Goal: Check status: Check status

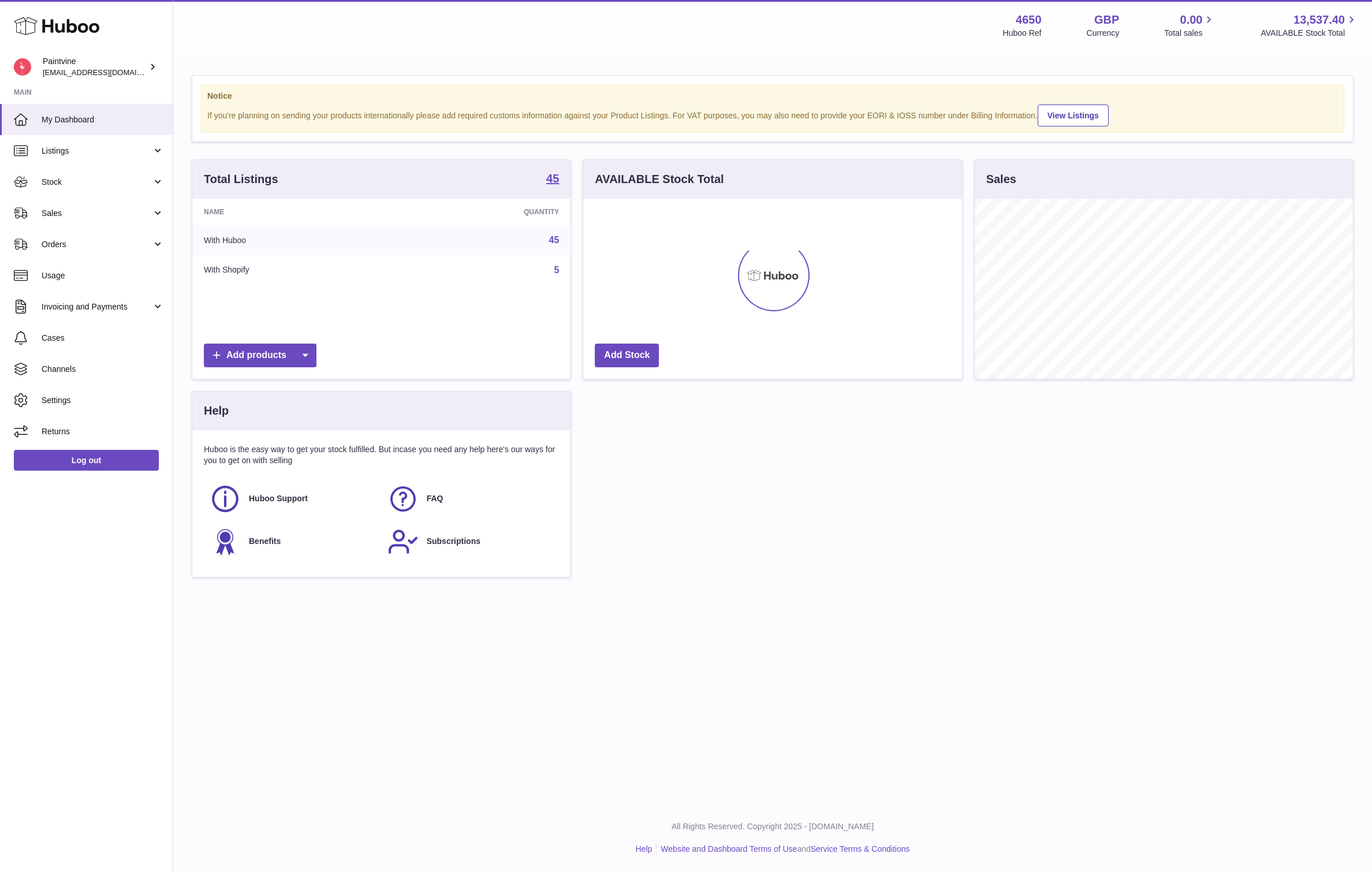
scroll to position [180, 379]
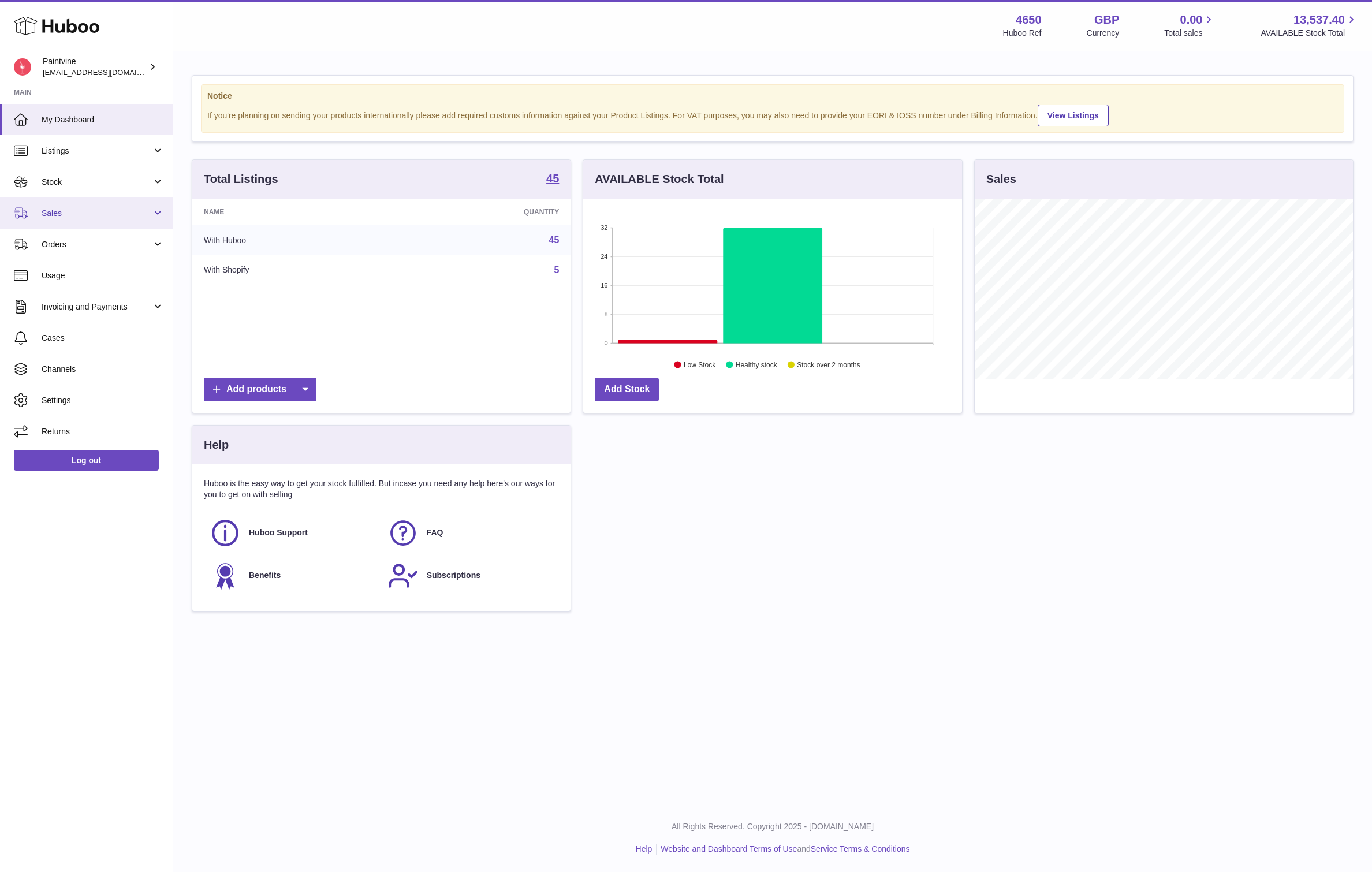
click at [86, 225] on link "Sales" at bounding box center [86, 213] width 173 height 31
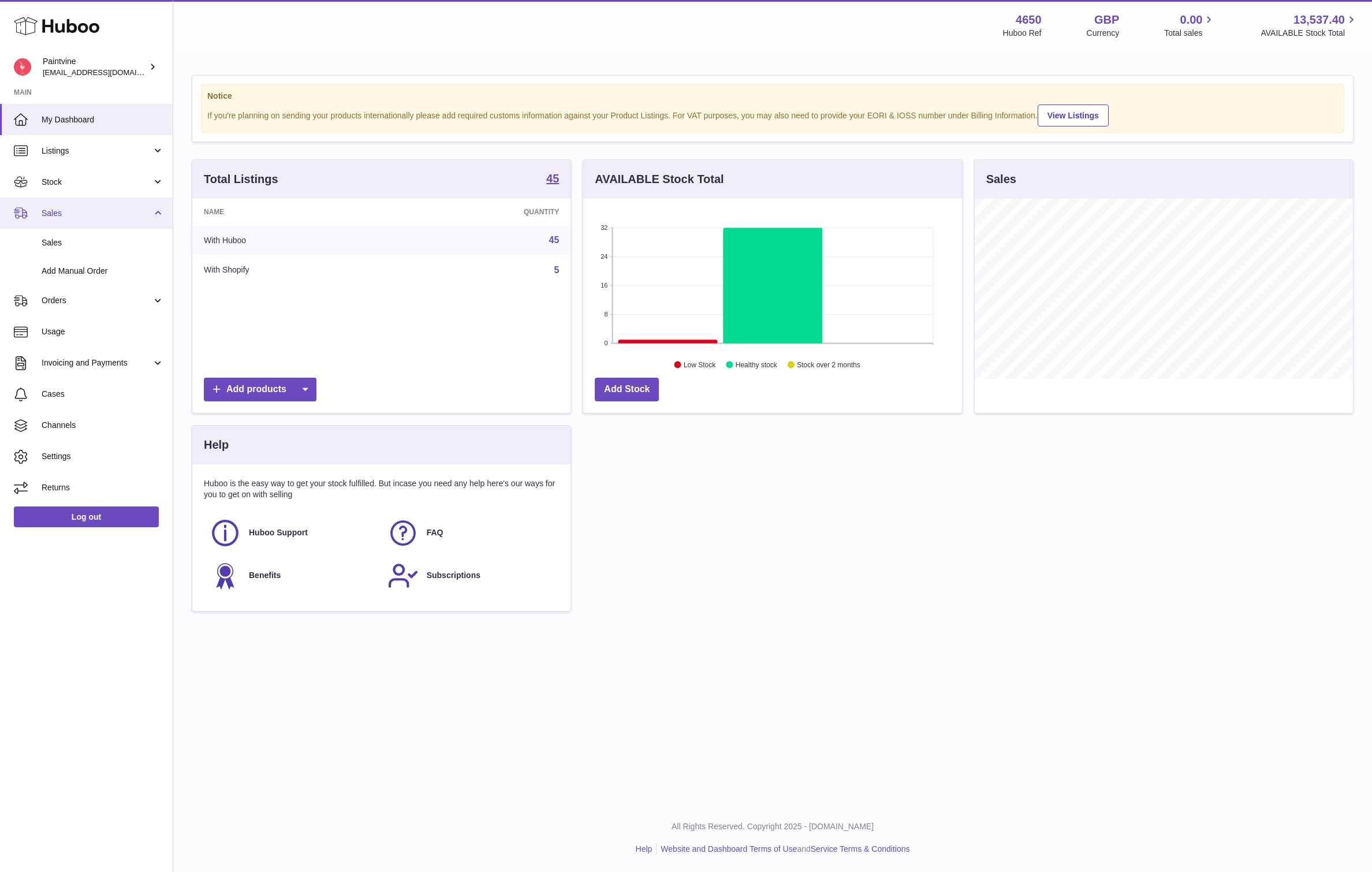
click at [86, 225] on link "Sales" at bounding box center [86, 213] width 173 height 31
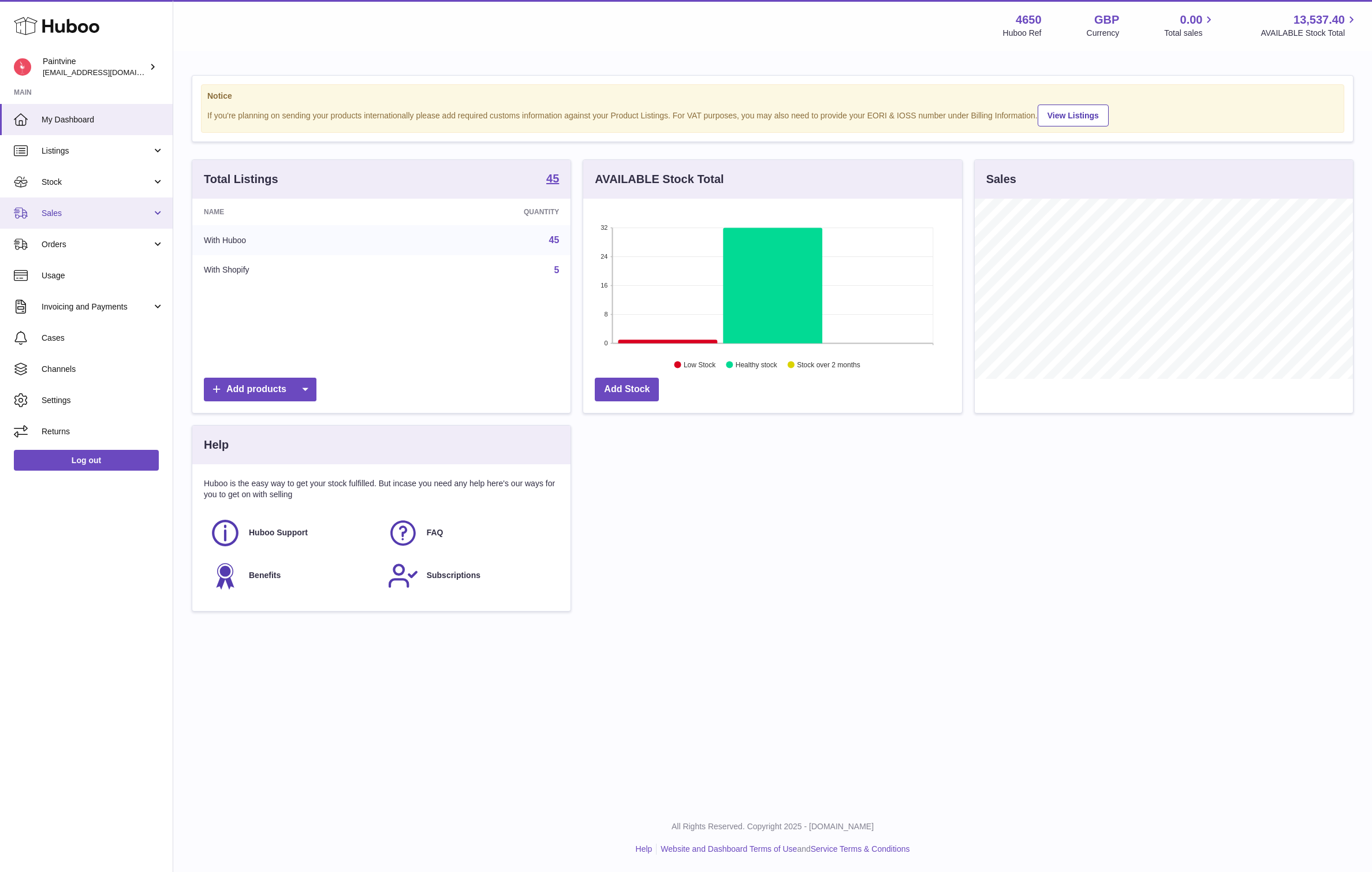
click at [64, 213] on span "Sales" at bounding box center [97, 214] width 110 height 11
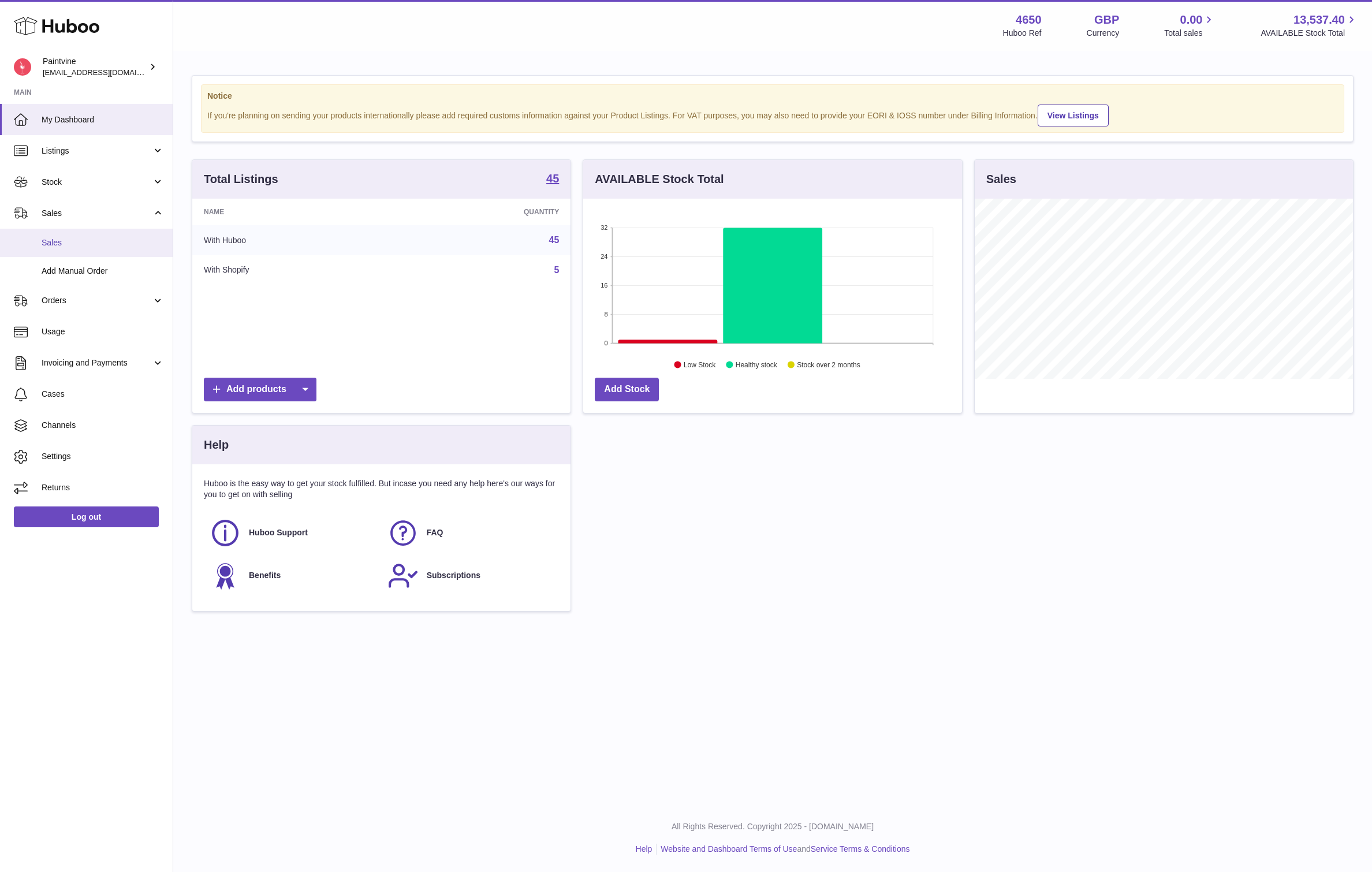
click at [70, 246] on span "Sales" at bounding box center [103, 243] width 122 height 11
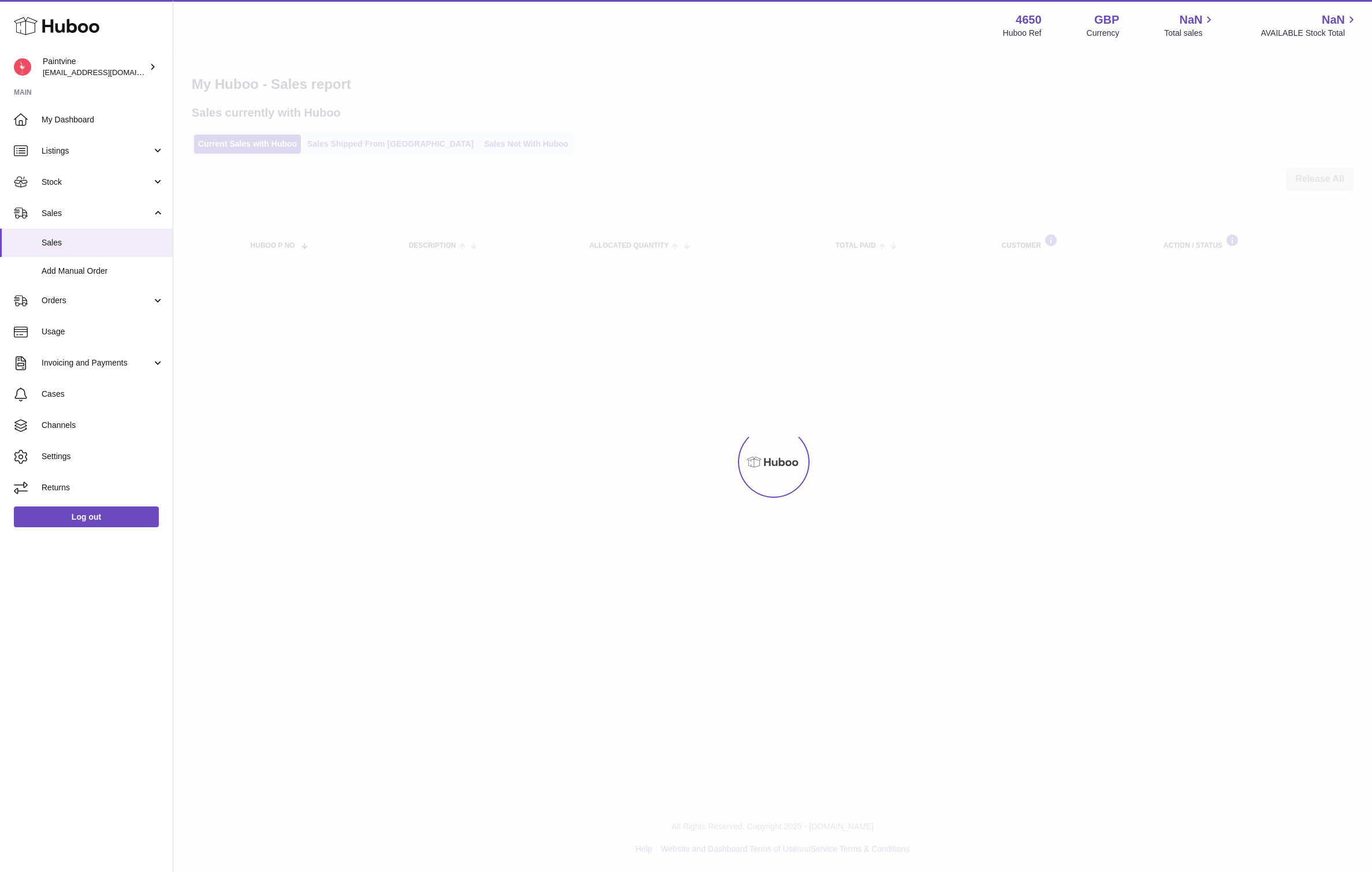
click at [62, 244] on ul "My Dashboard Listings Not with Huboo Listings with Huboo Bundles Stock Stock St…" at bounding box center [86, 303] width 173 height 400
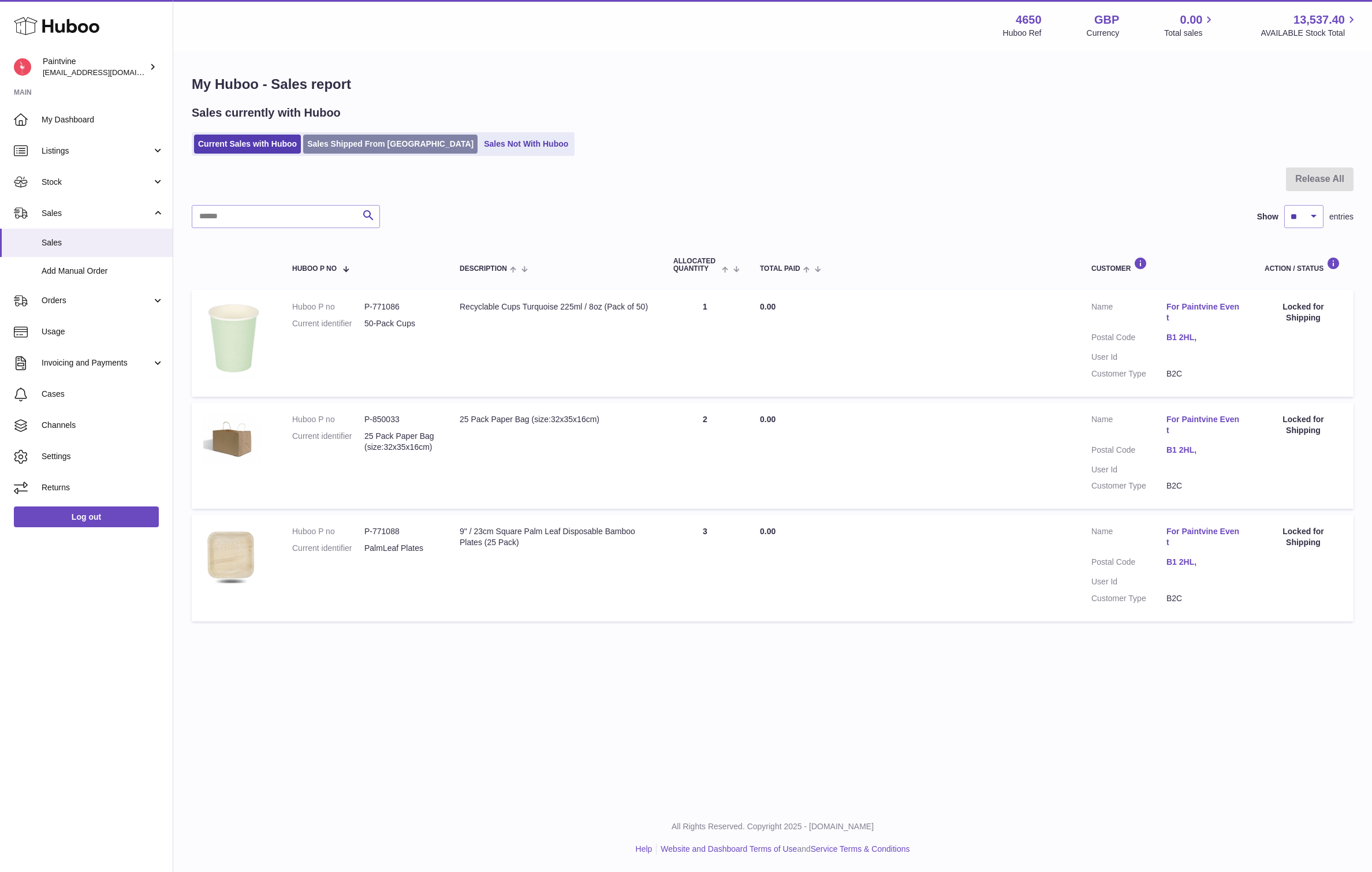
click at [340, 148] on link "Sales Shipped From [GEOGRAPHIC_DATA]" at bounding box center [390, 144] width 175 height 19
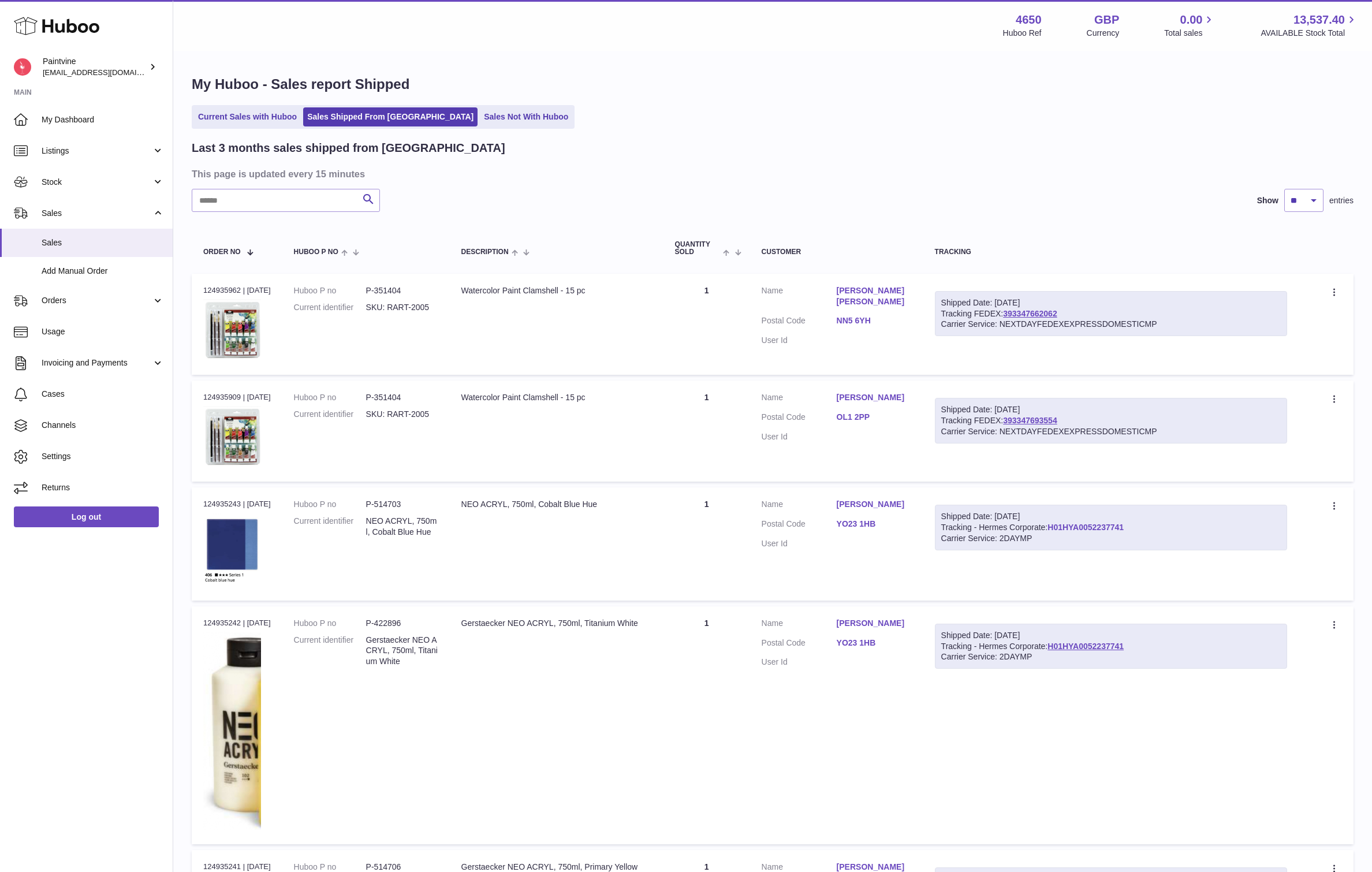
click at [1060, 525] on link "H01HYA0052237741" at bounding box center [1086, 527] width 77 height 9
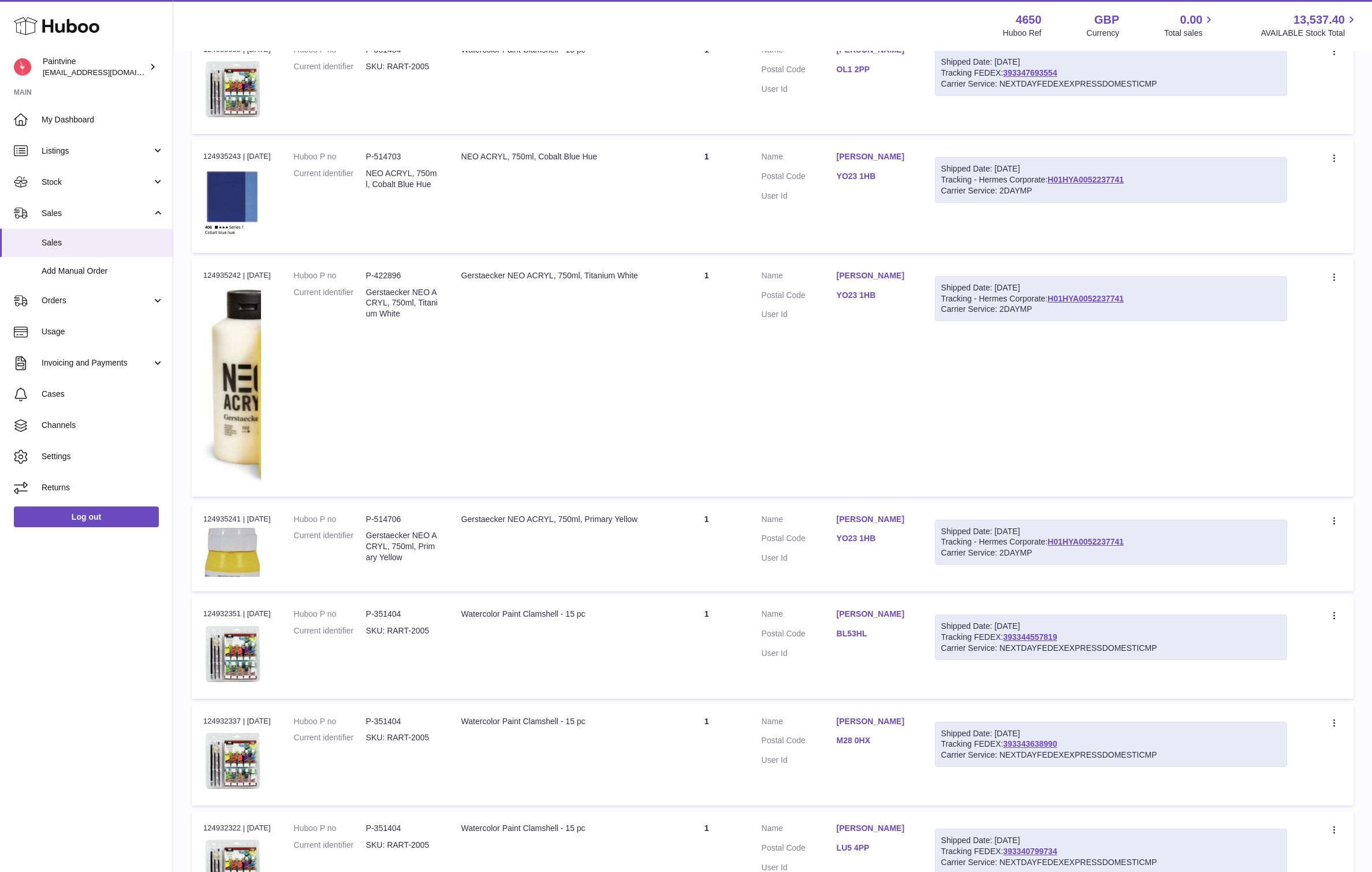
scroll to position [728, 0]
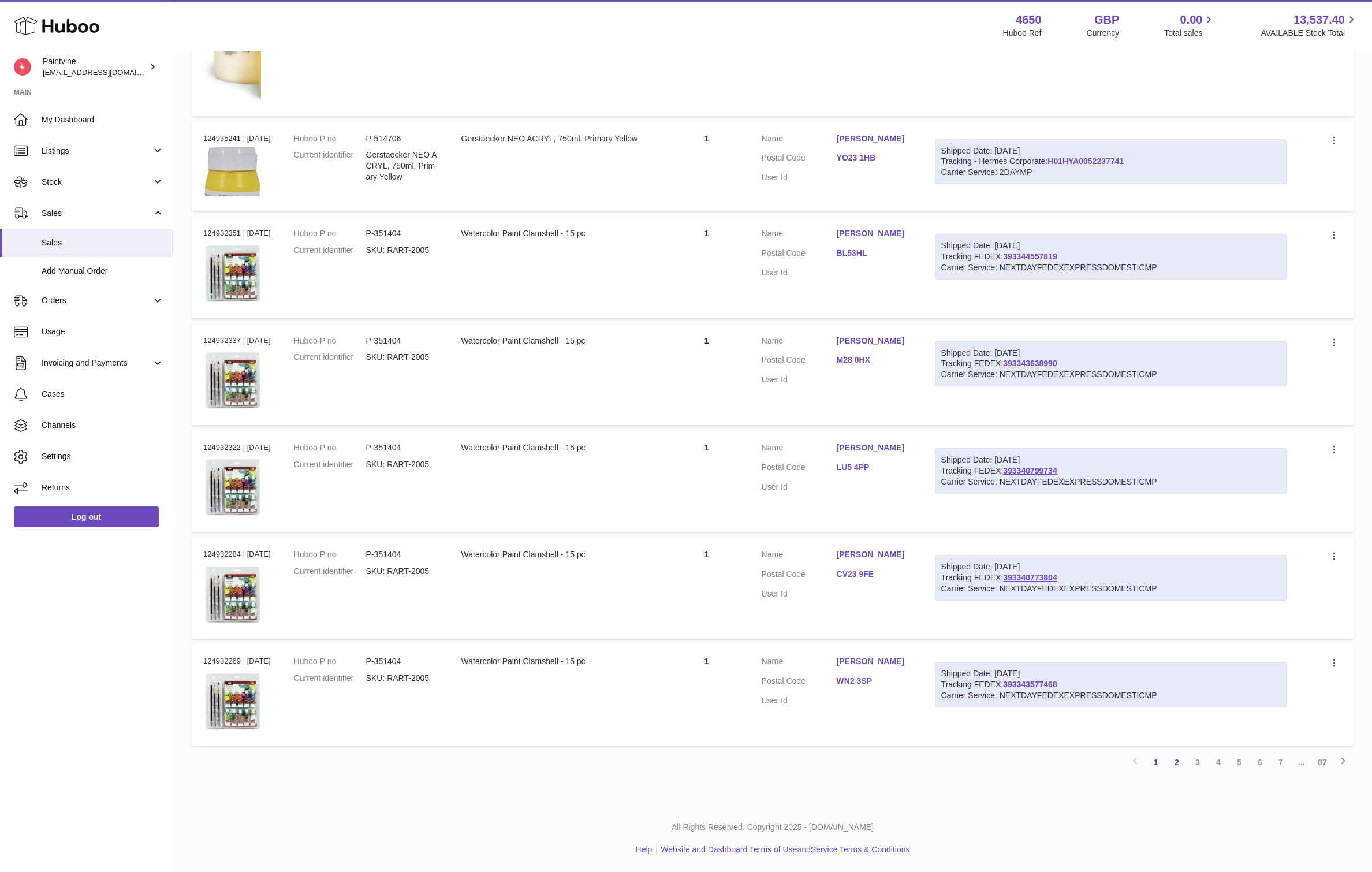
click at [1178, 764] on link "2" at bounding box center [1177, 762] width 21 height 21
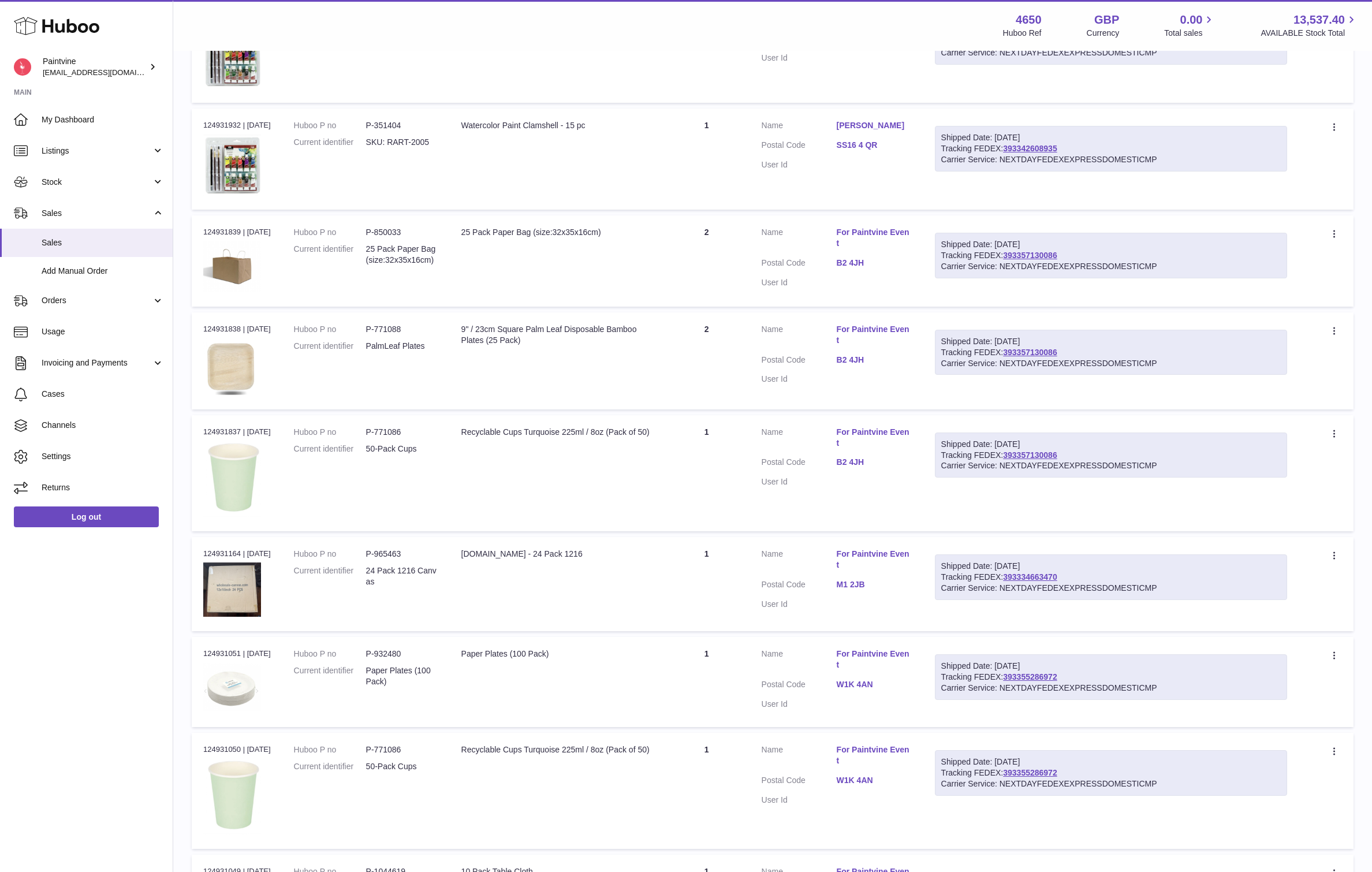
scroll to position [591, 0]
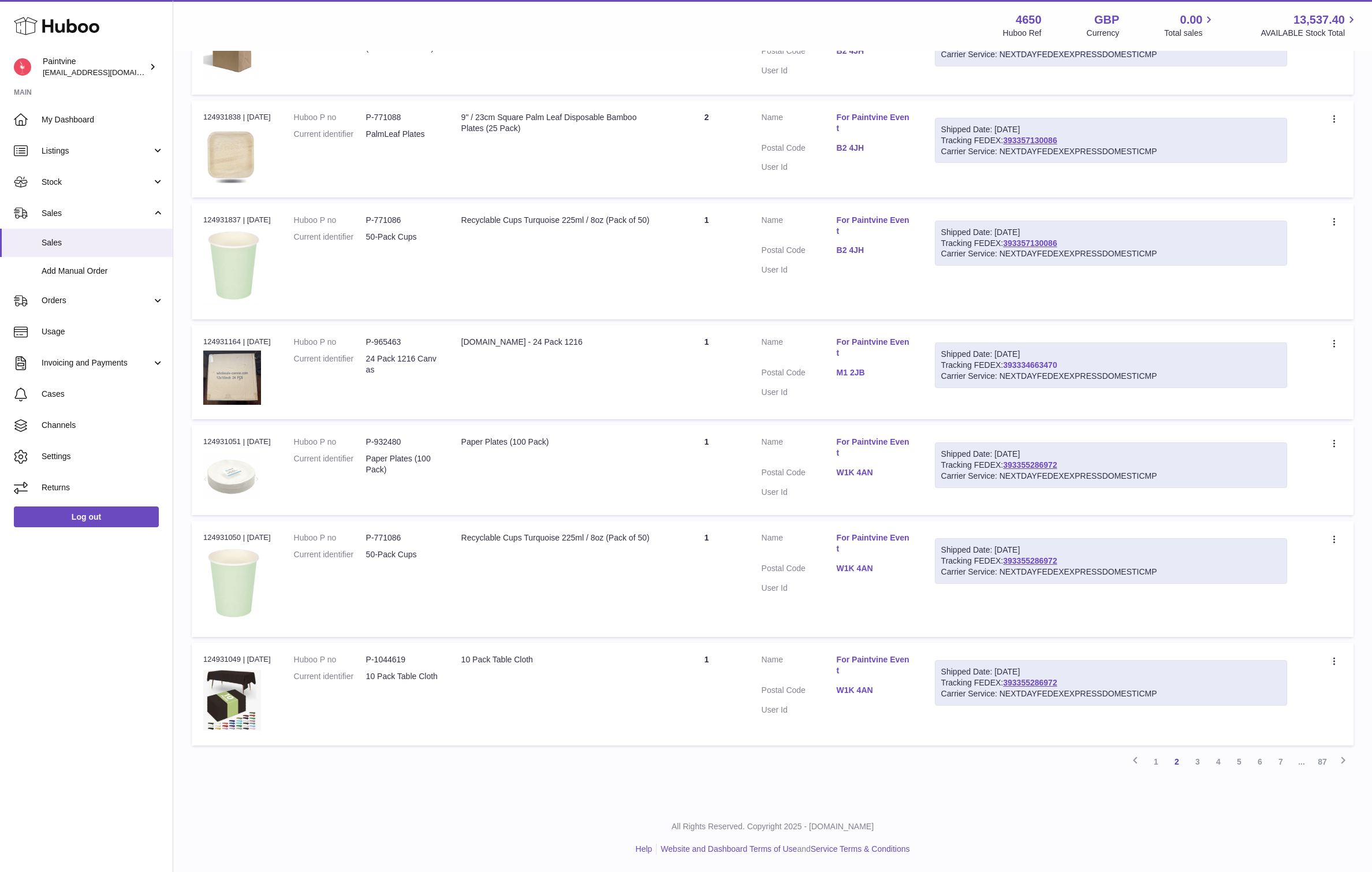
click at [1036, 365] on link "393334663470" at bounding box center [1030, 365] width 54 height 9
click at [1216, 762] on link "4" at bounding box center [1219, 762] width 21 height 21
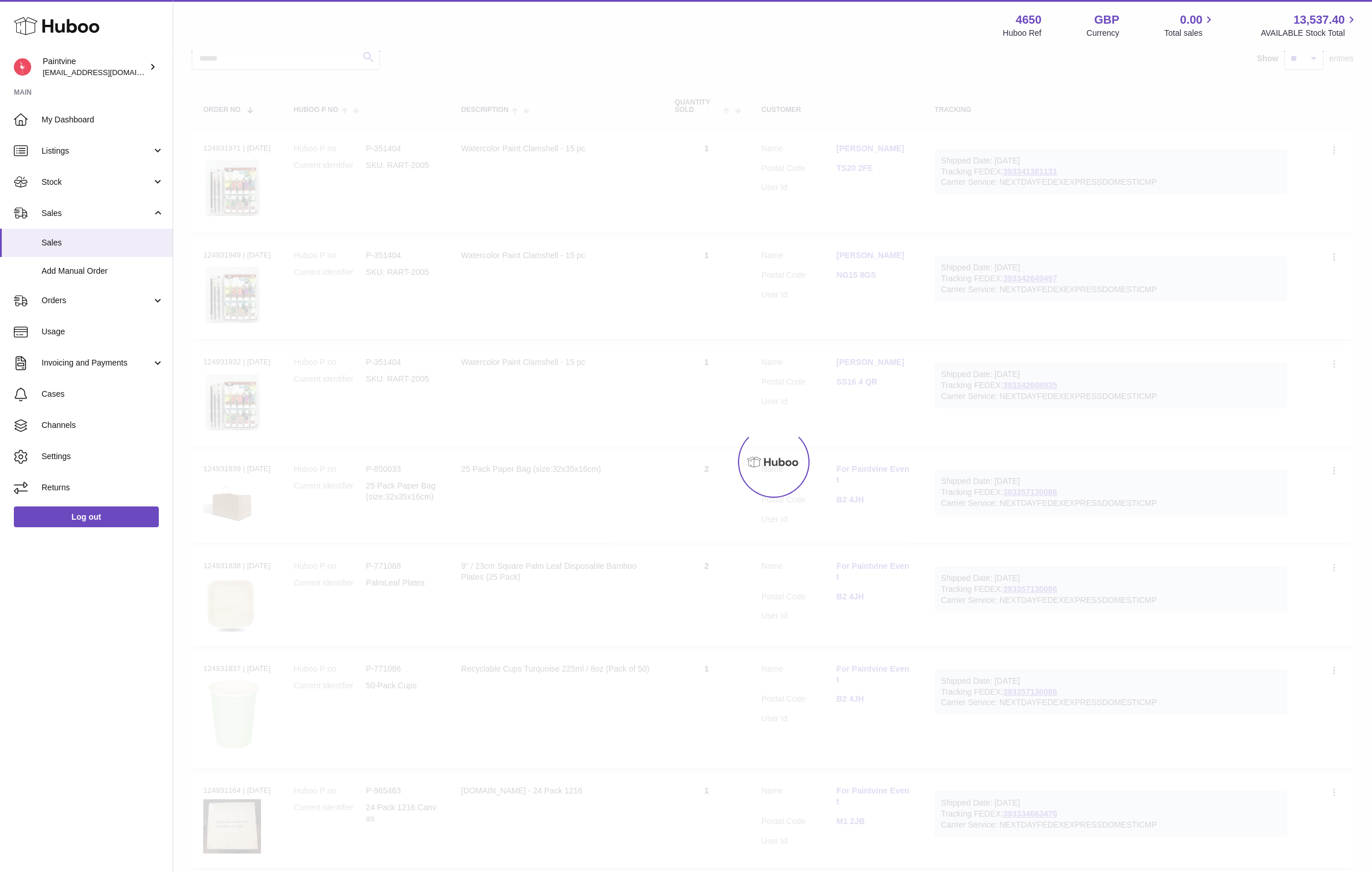
scroll to position [52, 0]
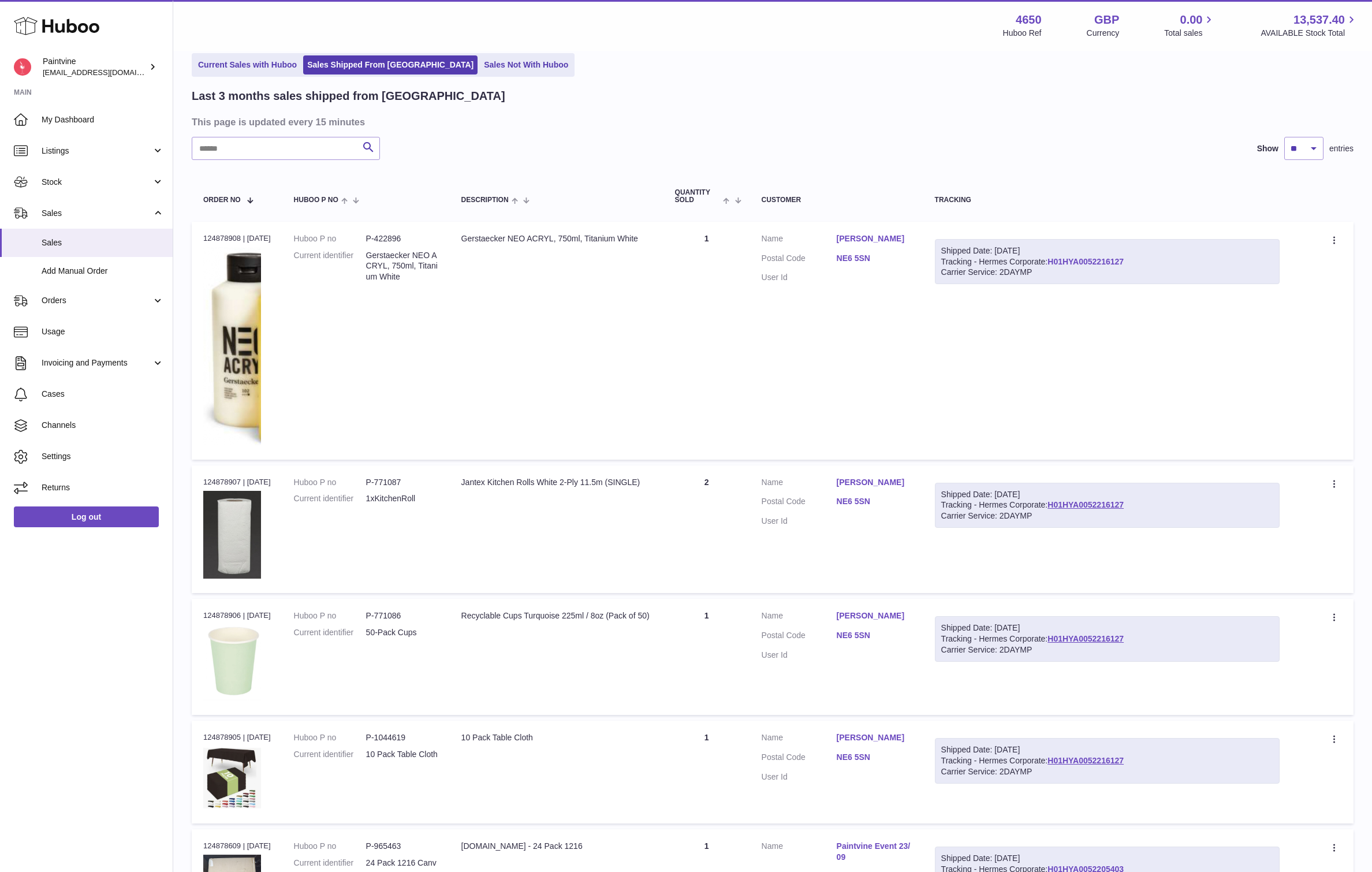
click at [1087, 261] on link "H01HYA0052216127" at bounding box center [1086, 261] width 77 height 9
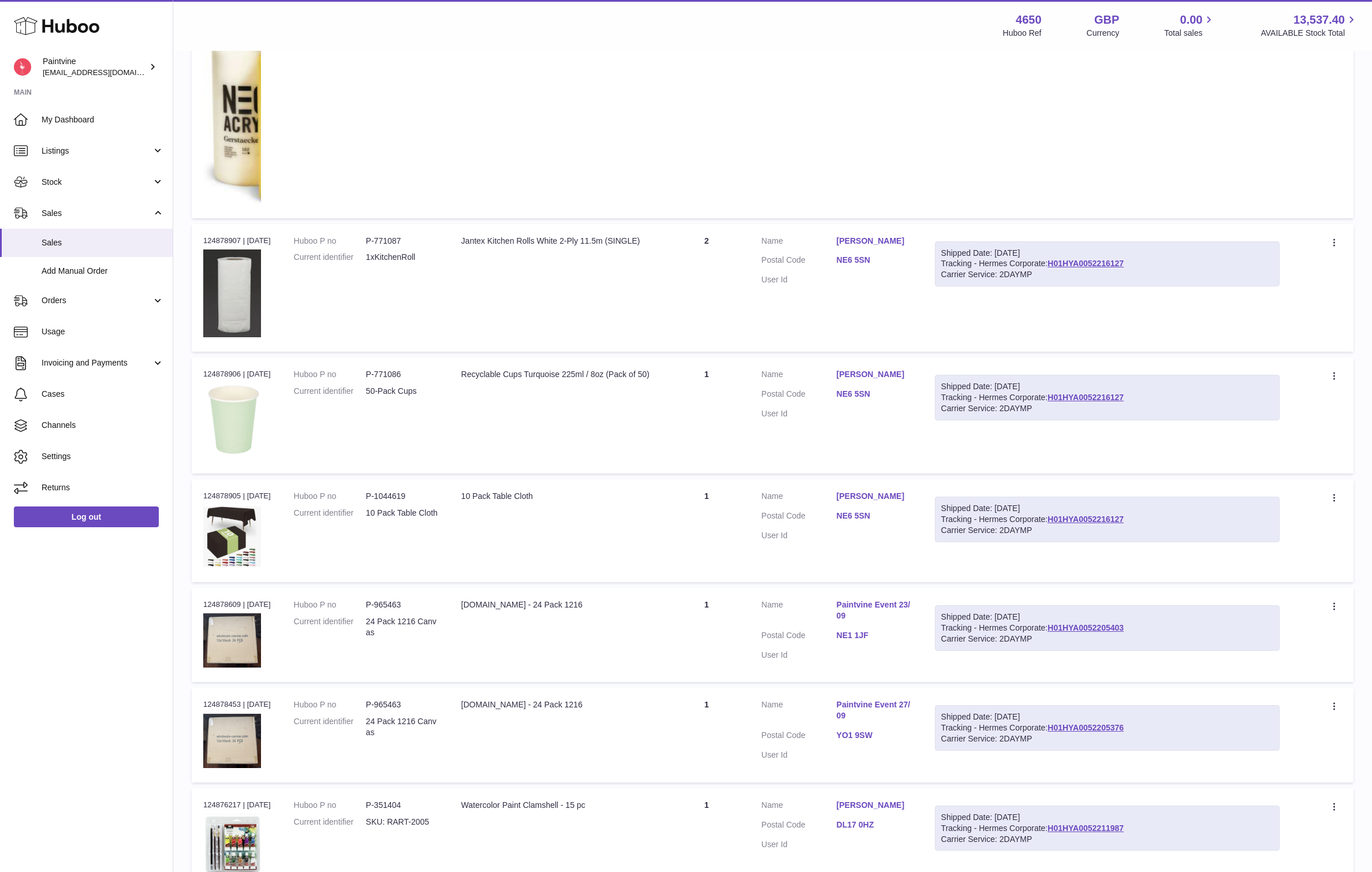
scroll to position [758, 0]
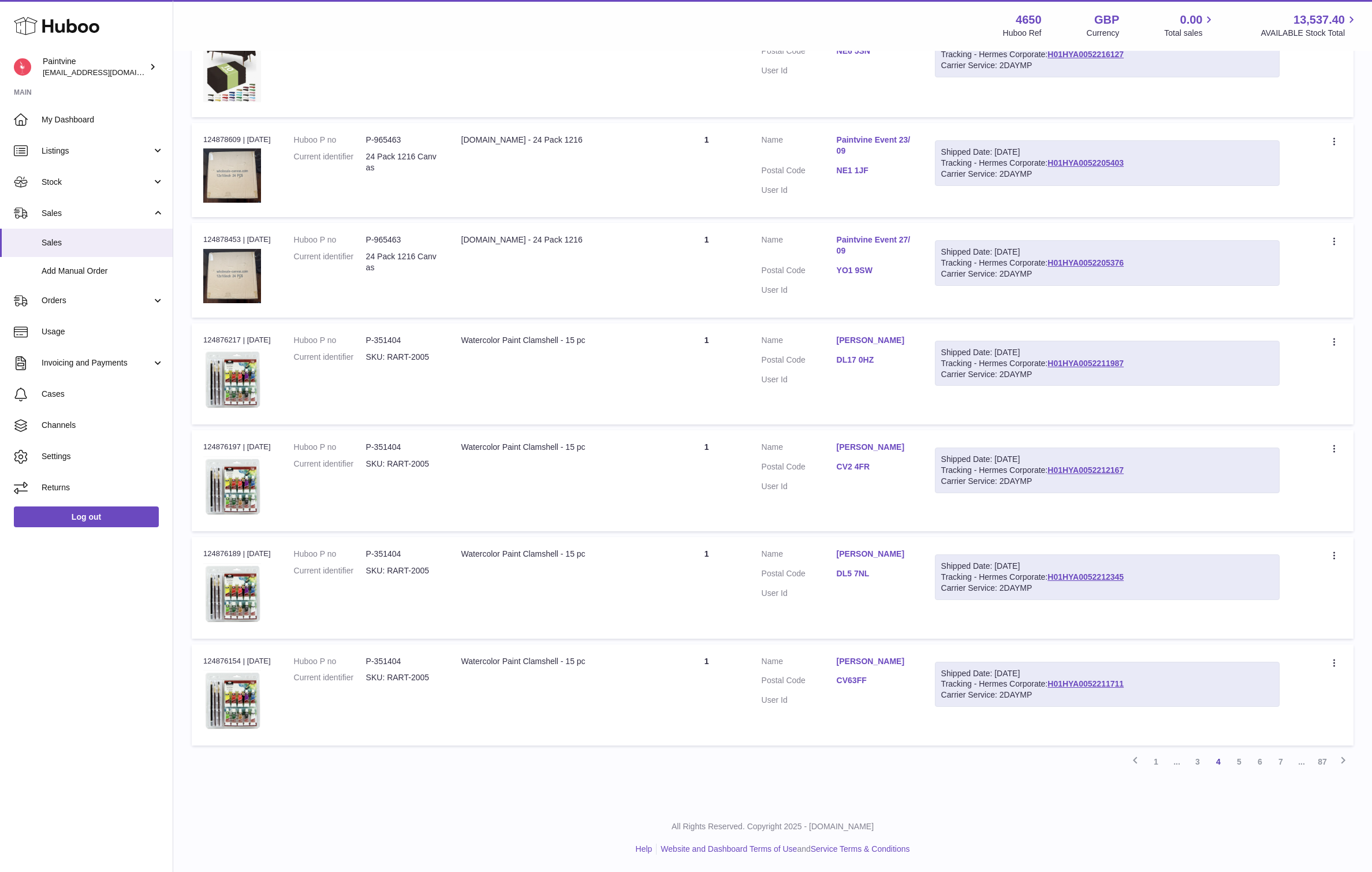
click at [1096, 358] on div "Shipped Date: 17th Sep 2025 Tracking - Hermes Corporate: H01HYA0052211987 Carri…" at bounding box center [1108, 363] width 346 height 46
click at [1096, 365] on link "H01HYA0052211987" at bounding box center [1086, 363] width 77 height 9
click at [1090, 267] on link "H01HYA0052205376" at bounding box center [1086, 262] width 77 height 9
click at [1075, 160] on link "H01HYA0052205403" at bounding box center [1086, 162] width 77 height 9
click at [1202, 767] on link "3" at bounding box center [1197, 762] width 21 height 21
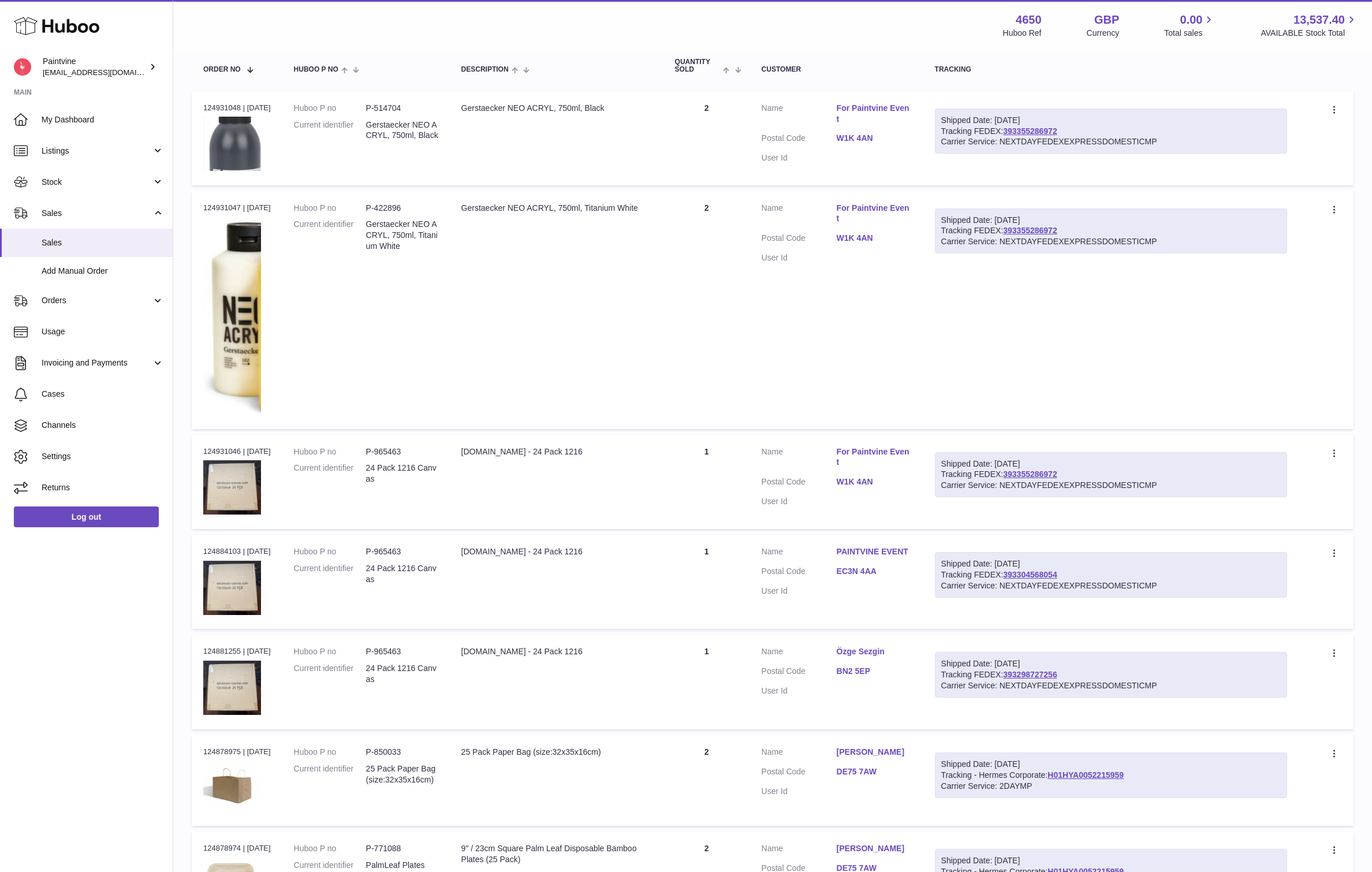
scroll to position [215, 0]
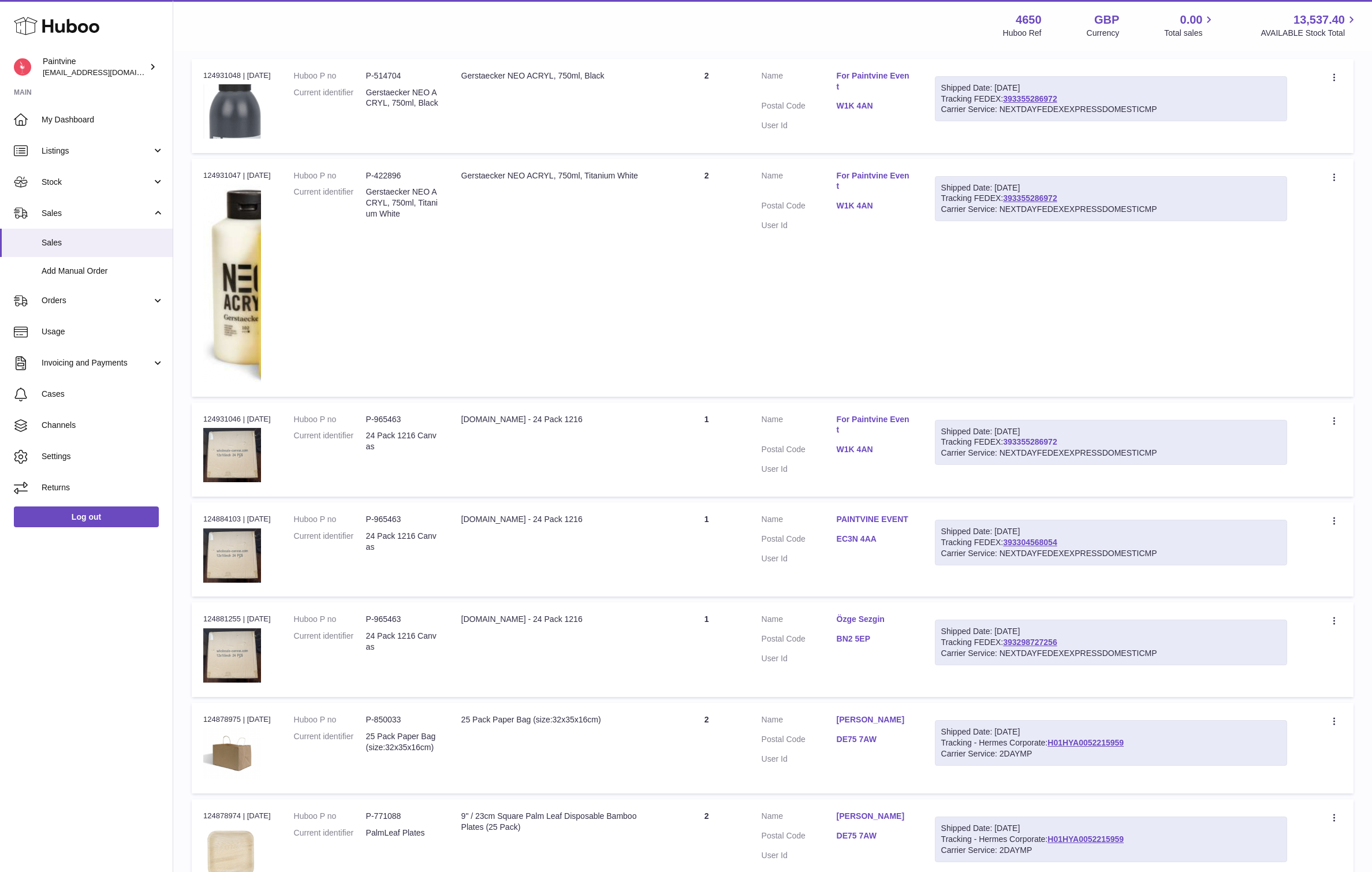
click at [1038, 437] on link "393355286972" at bounding box center [1030, 442] width 54 height 9
